Goal: Find specific page/section: Find specific page/section

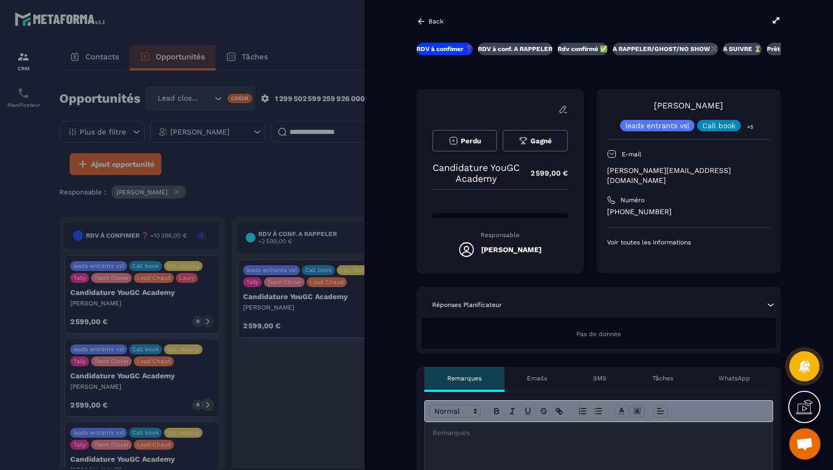
scroll to position [414, 0]
click at [354, 42] on div at bounding box center [416, 235] width 833 height 470
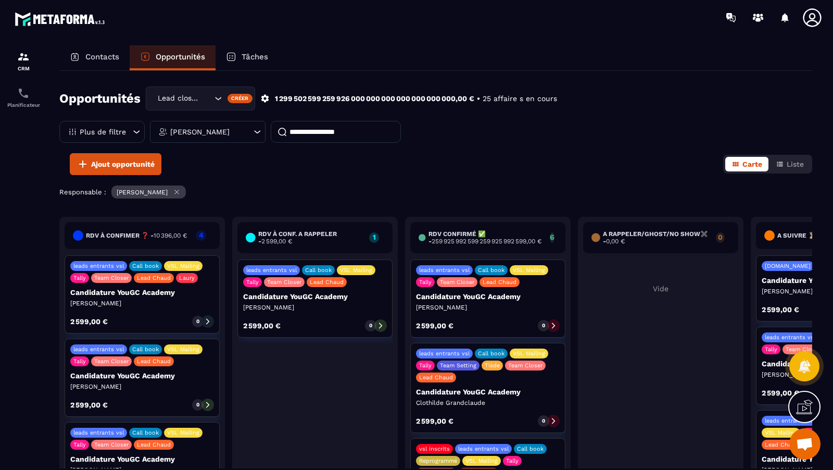
click at [97, 53] on p "Contacts" at bounding box center [102, 56] width 34 height 9
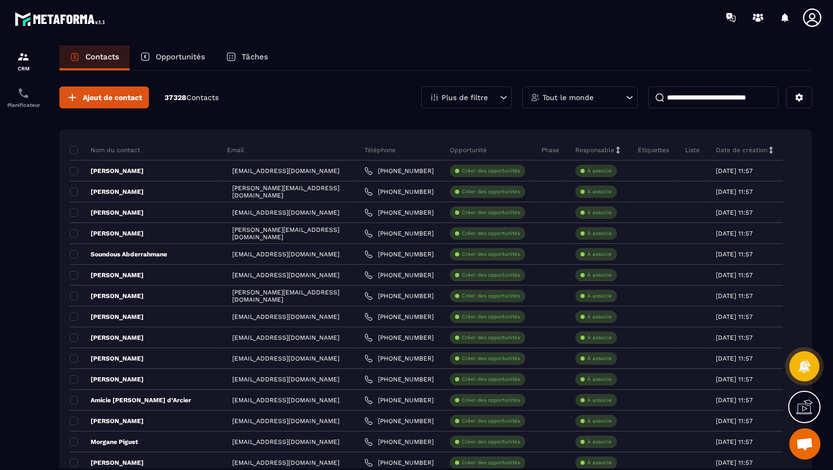
click at [723, 98] on input at bounding box center [713, 97] width 130 height 22
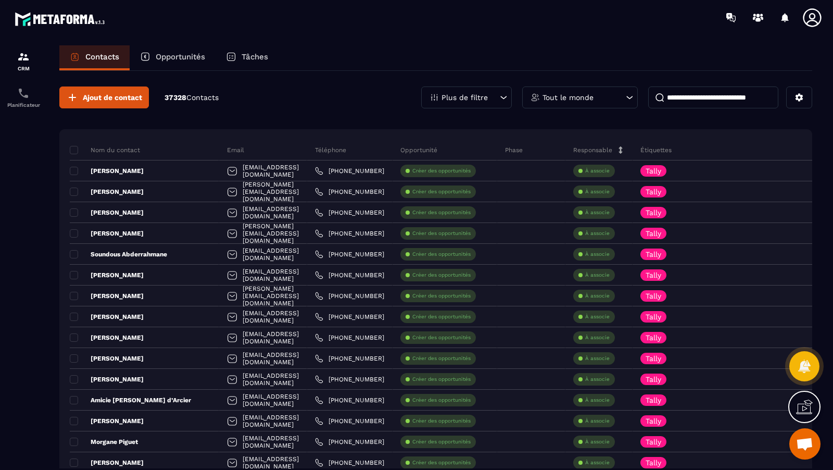
paste input "**********"
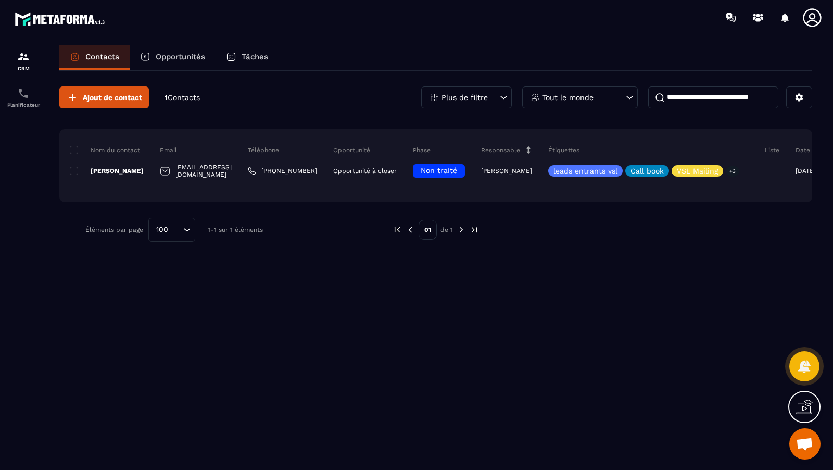
type input "**********"
click at [26, 61] on img at bounding box center [23, 57] width 13 height 13
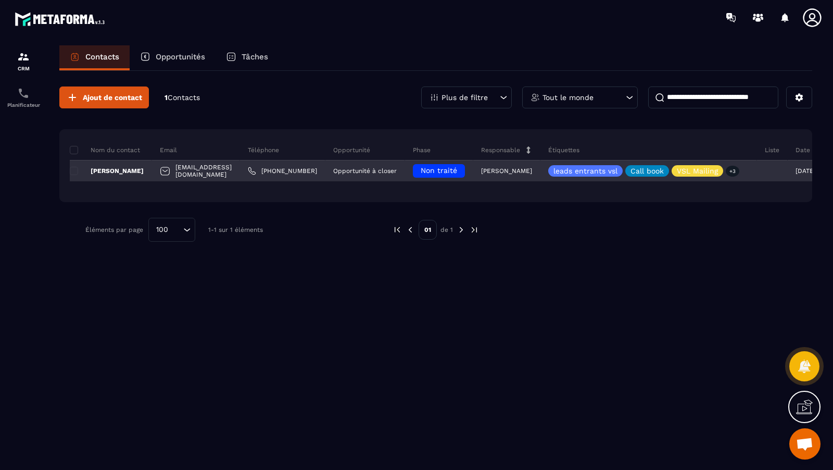
click at [106, 164] on div "[PERSON_NAME]" at bounding box center [111, 170] width 82 height 21
click at [101, 171] on p "[PERSON_NAME]" at bounding box center [107, 171] width 74 height 8
click at [114, 168] on p "[PERSON_NAME]" at bounding box center [107, 171] width 74 height 8
click at [209, 168] on div "[EMAIL_ADDRESS][DOMAIN_NAME]" at bounding box center [196, 170] width 88 height 21
click at [99, 169] on p "[PERSON_NAME]" at bounding box center [107, 171] width 74 height 8
